Goal: Check status: Check status

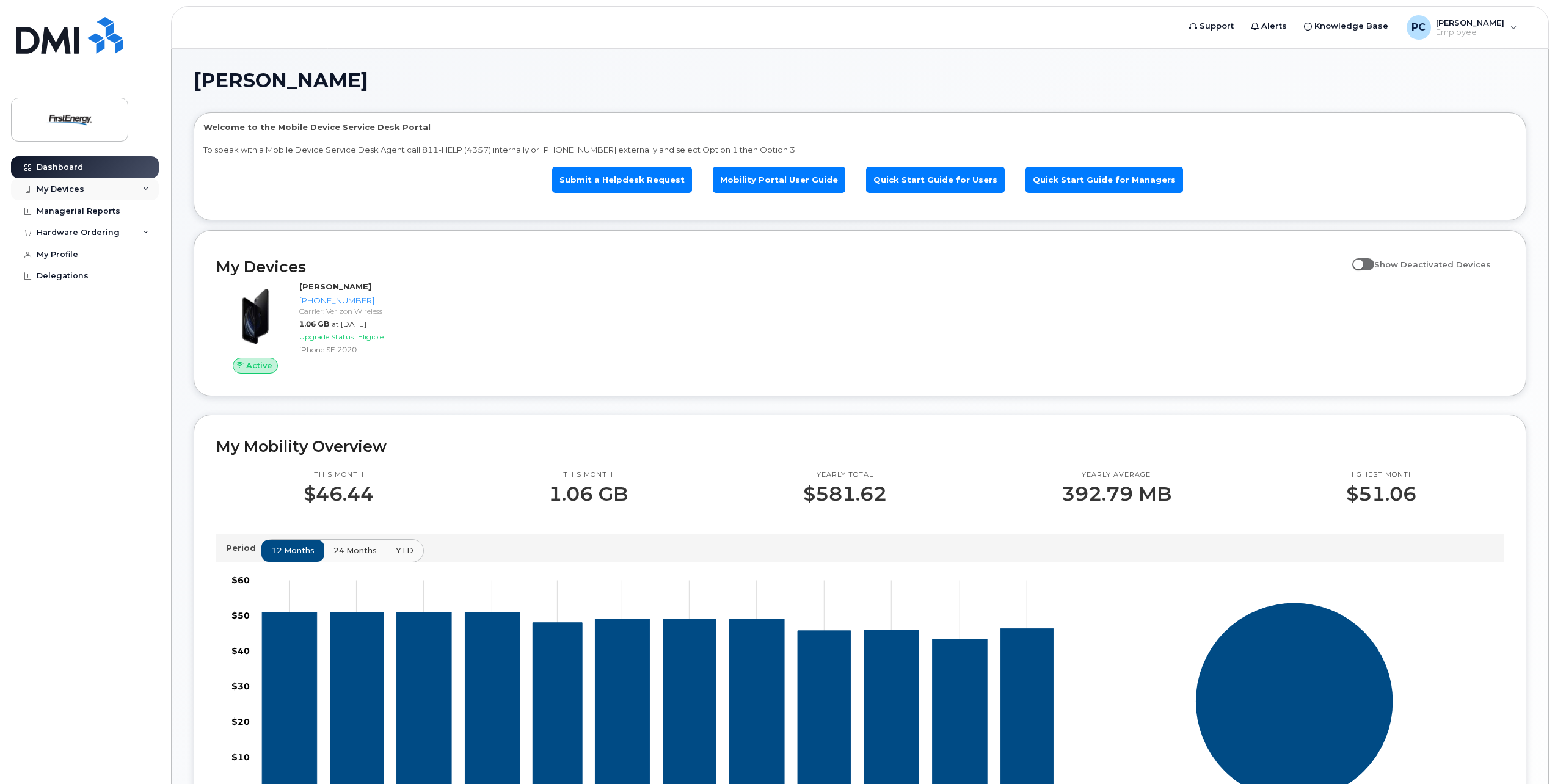
click at [149, 185] on div "My Devices" at bounding box center [85, 189] width 148 height 22
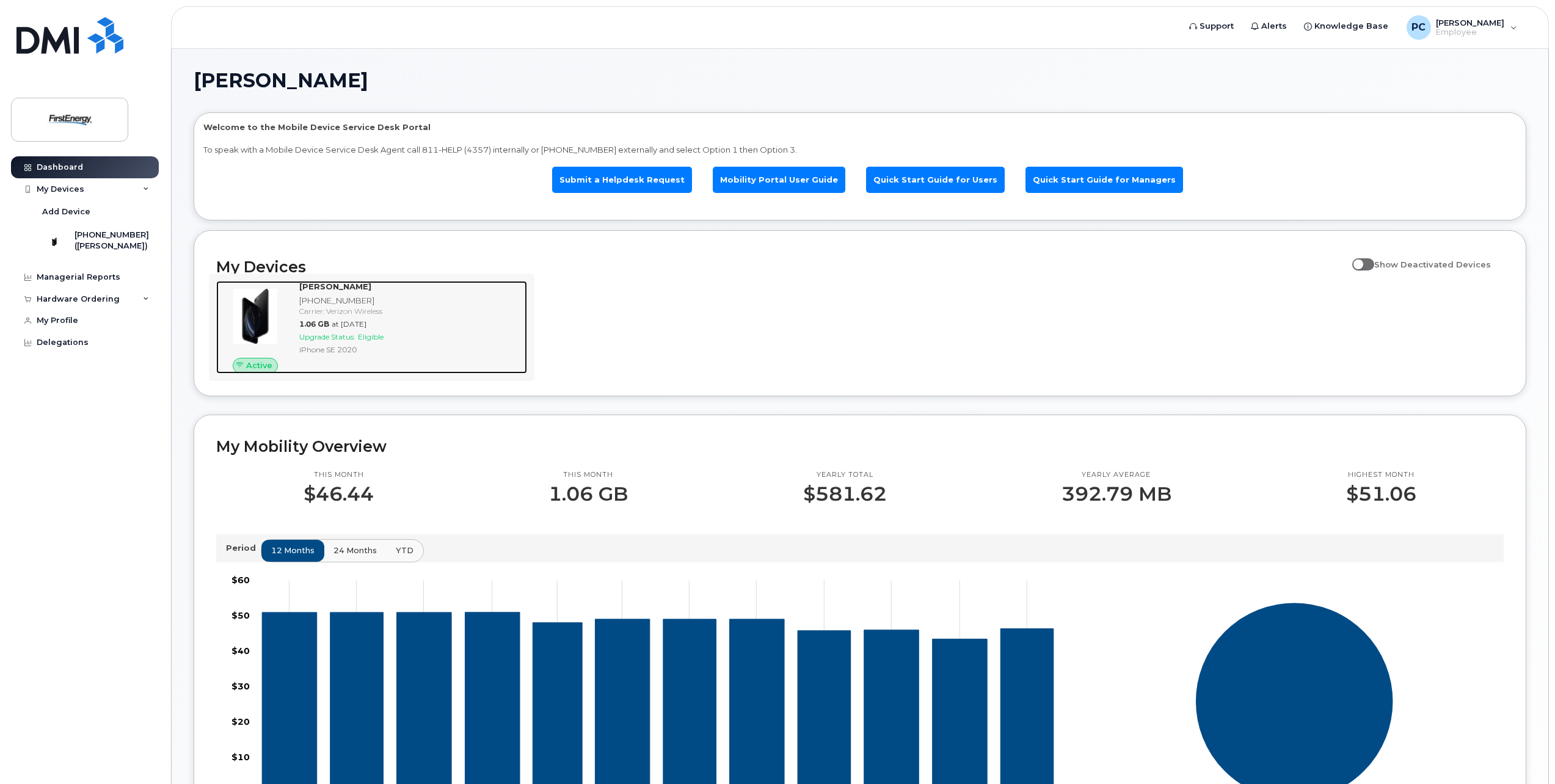
click at [262, 367] on span "Active" at bounding box center [259, 365] width 26 height 11
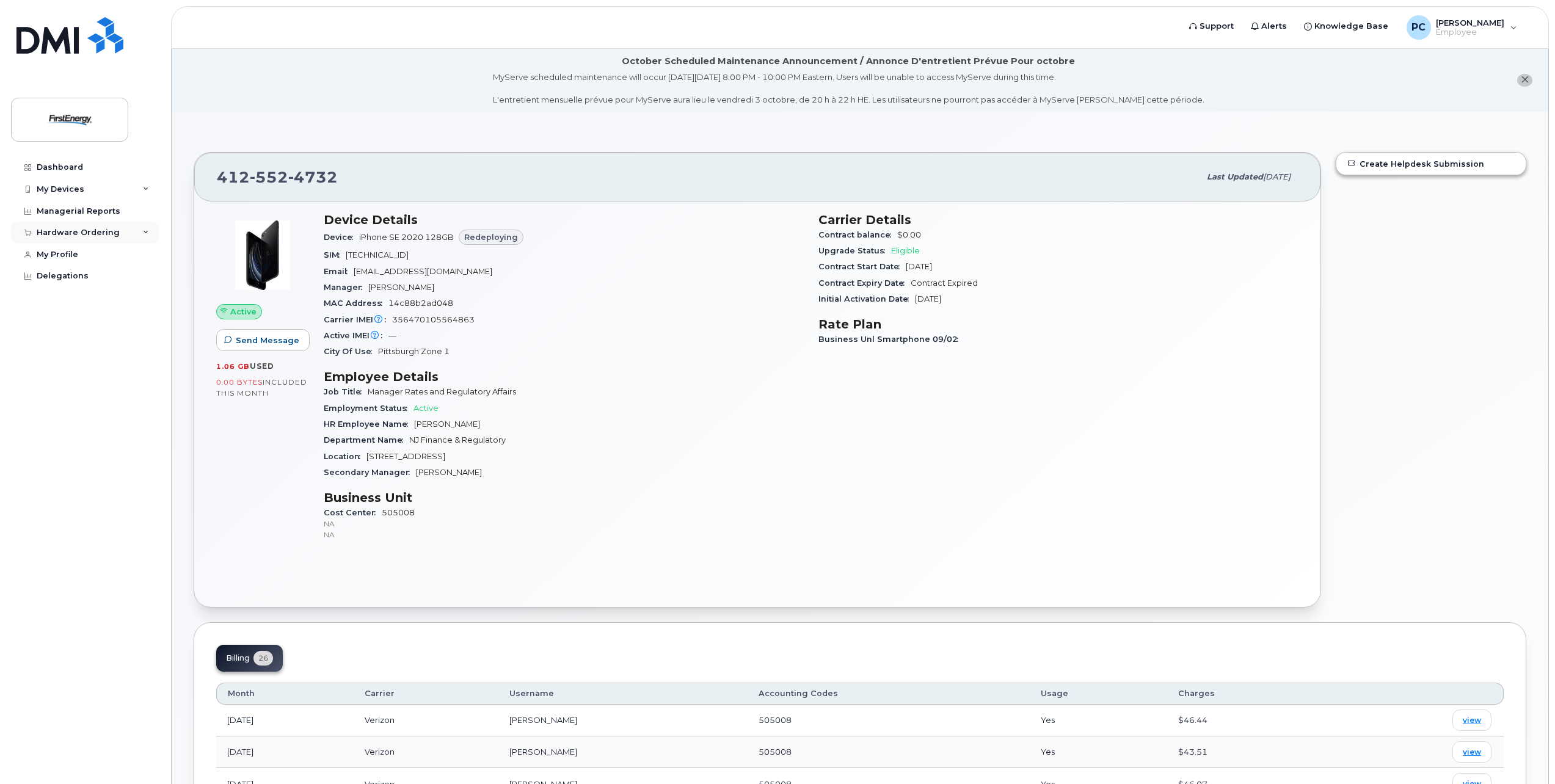
click at [121, 236] on div "Hardware Ordering" at bounding box center [85, 232] width 148 height 22
click at [96, 254] on link "My Orders" at bounding box center [95, 255] width 126 height 23
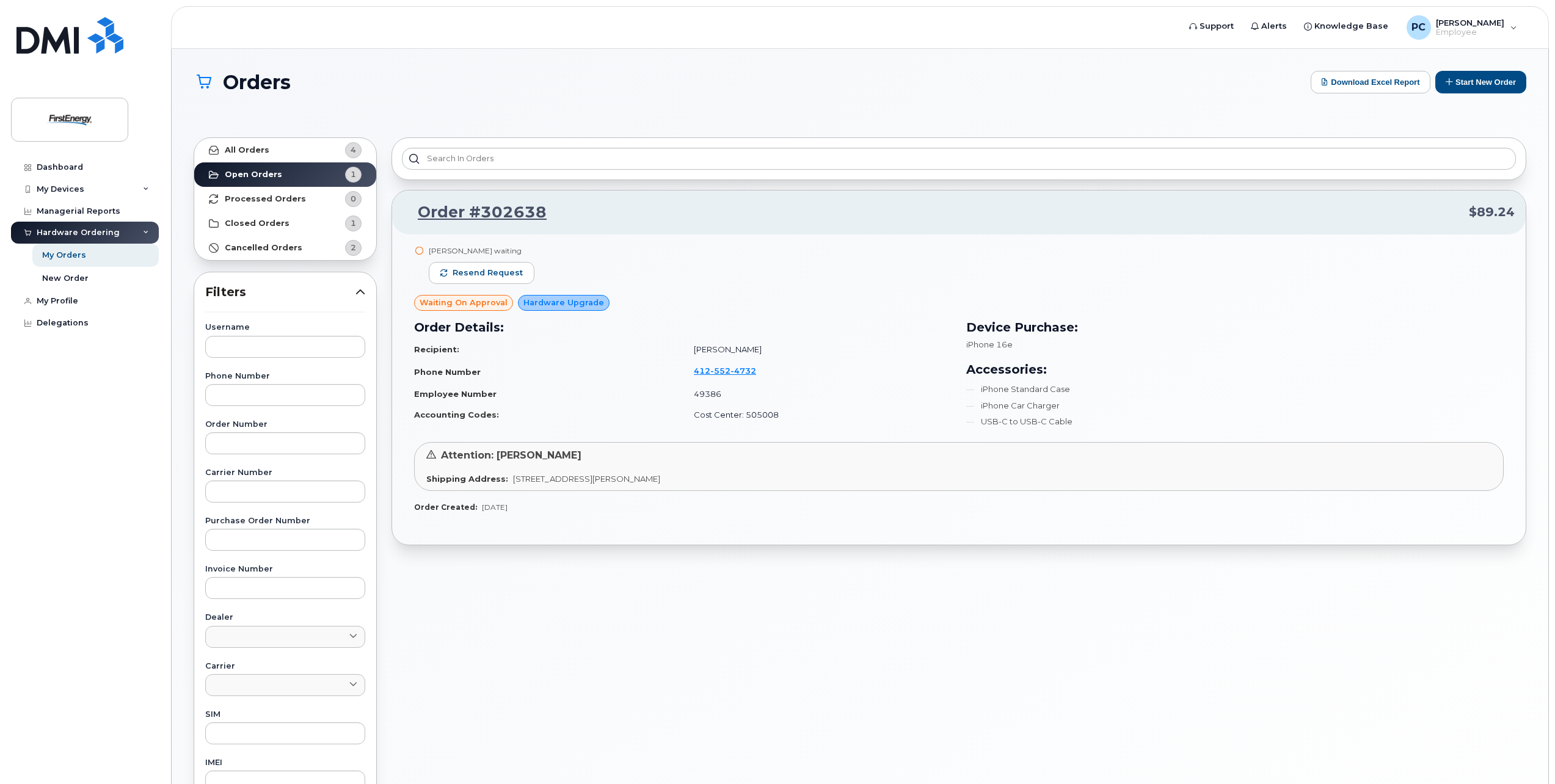
click at [471, 306] on span "Waiting On Approval" at bounding box center [464, 303] width 88 height 11
click at [494, 213] on link "Order #302638" at bounding box center [474, 212] width 144 height 22
